Goal: Transaction & Acquisition: Purchase product/service

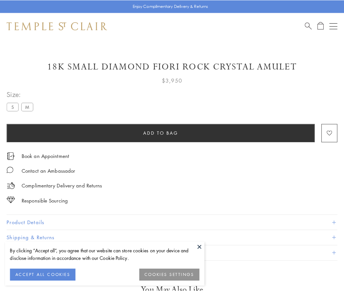
scroll to position [33, 0]
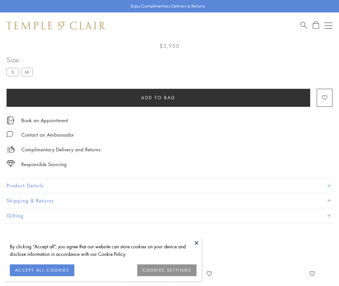
click at [158, 97] on span "Add to bag" at bounding box center [158, 97] width 34 height 7
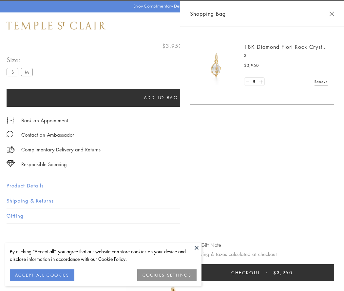
click at [274, 273] on button "Checkout $3,950" at bounding box center [262, 272] width 144 height 17
